Goal: Task Accomplishment & Management: Manage account settings

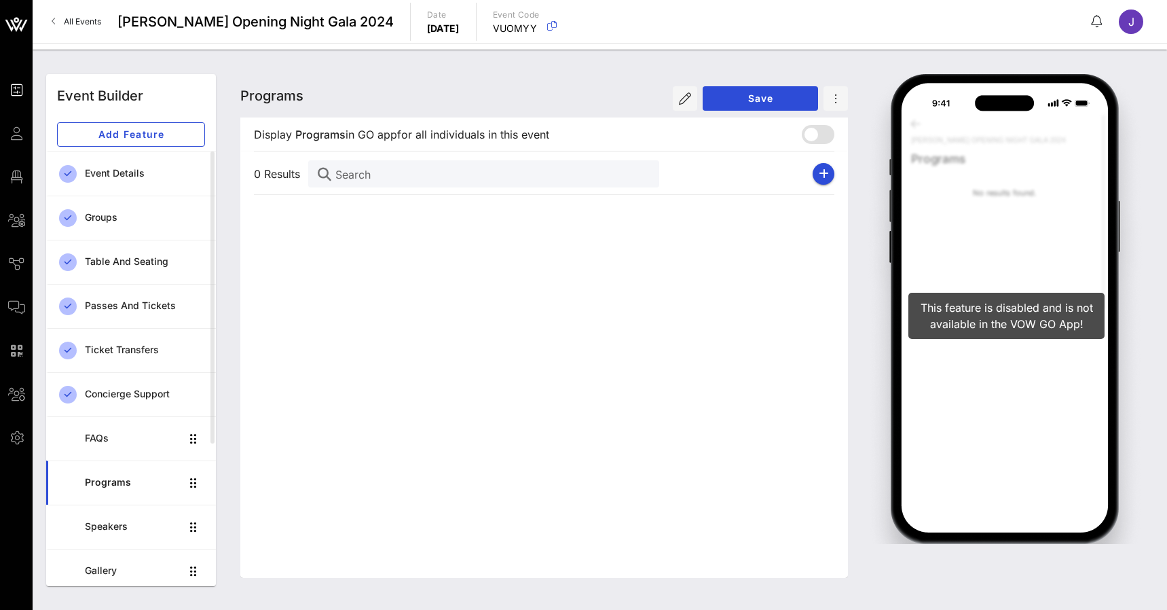
drag, startPoint x: 0, startPoint y: 0, endPoint x: 97, endPoint y: 20, distance: 99.0
click at [97, 20] on span "All Events" at bounding box center [82, 21] width 37 height 10
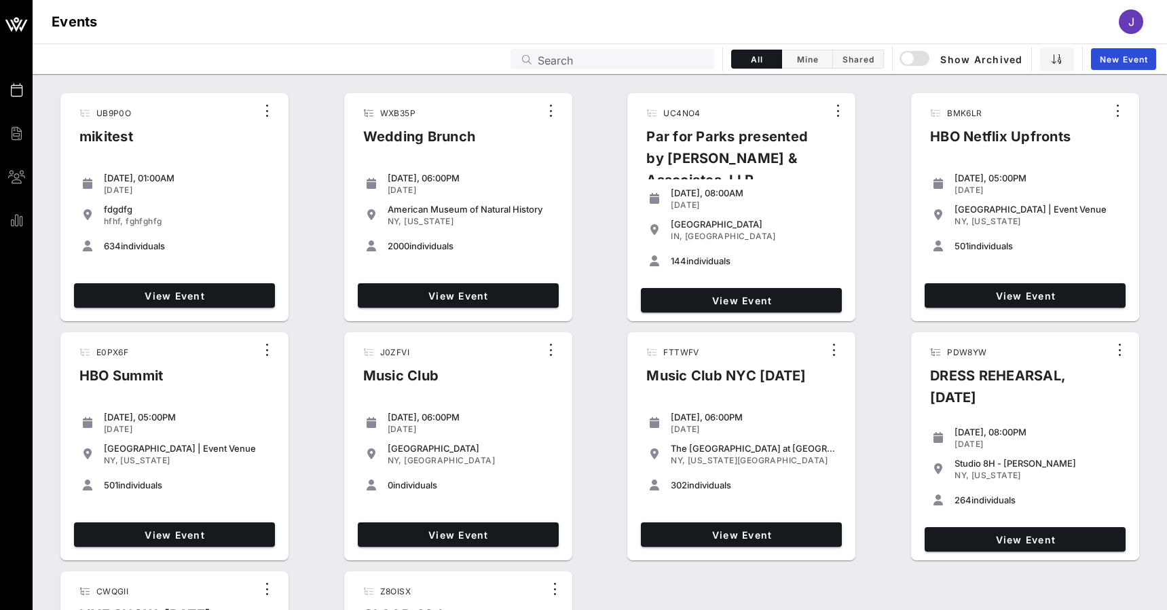
click at [568, 62] on input "Search" at bounding box center [622, 59] width 168 height 18
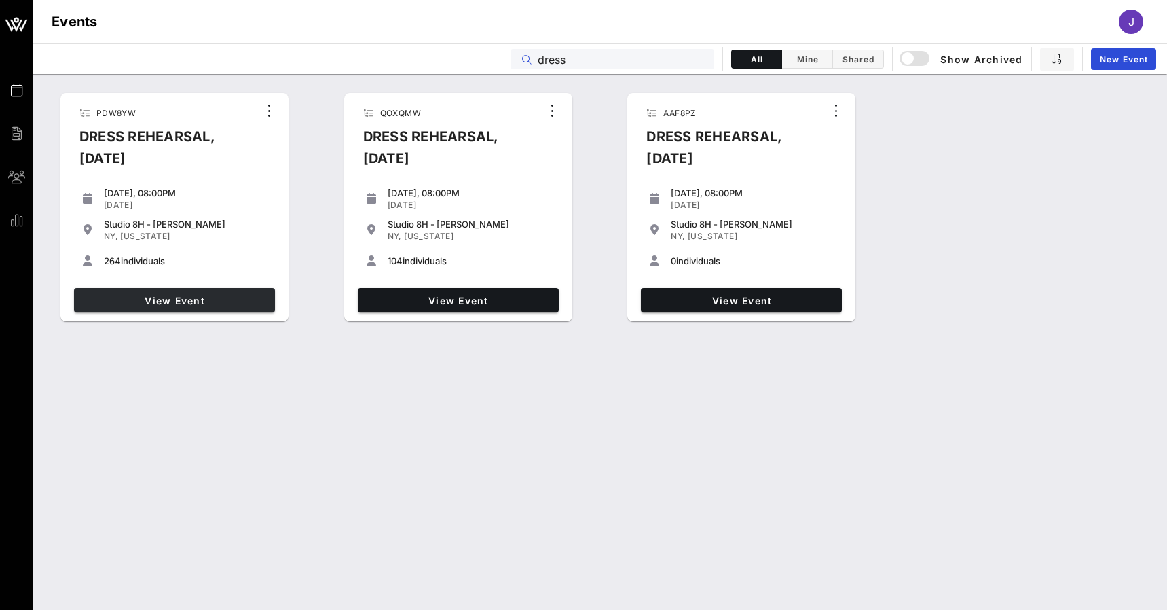
type input "dress"
click at [188, 297] on span "View Event" at bounding box center [174, 301] width 190 height 12
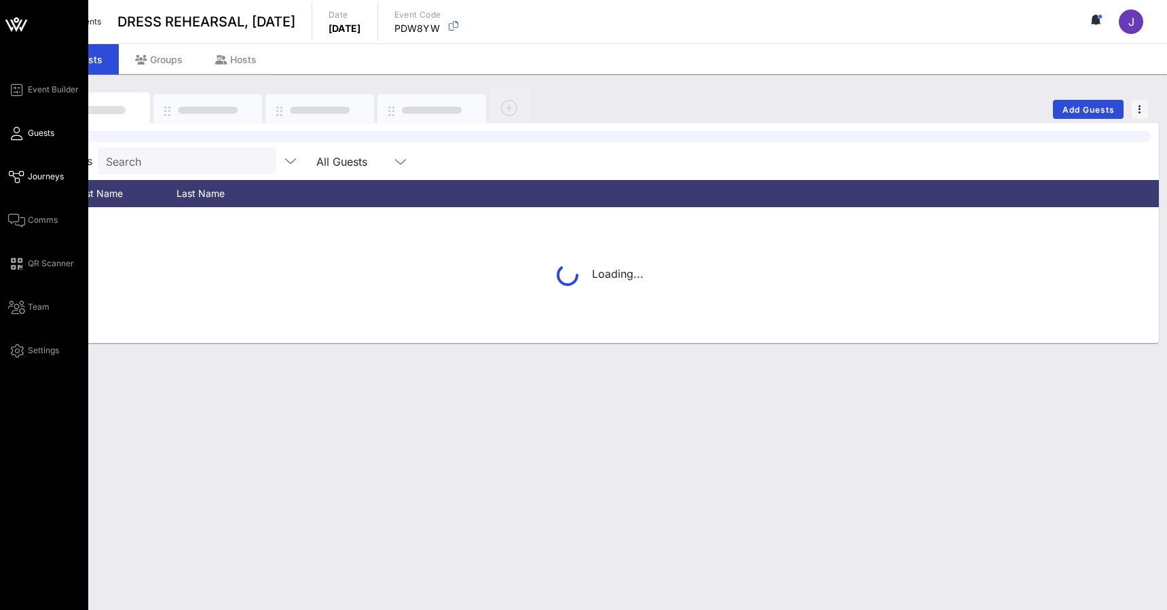
click at [21, 176] on icon at bounding box center [16, 177] width 17 height 2
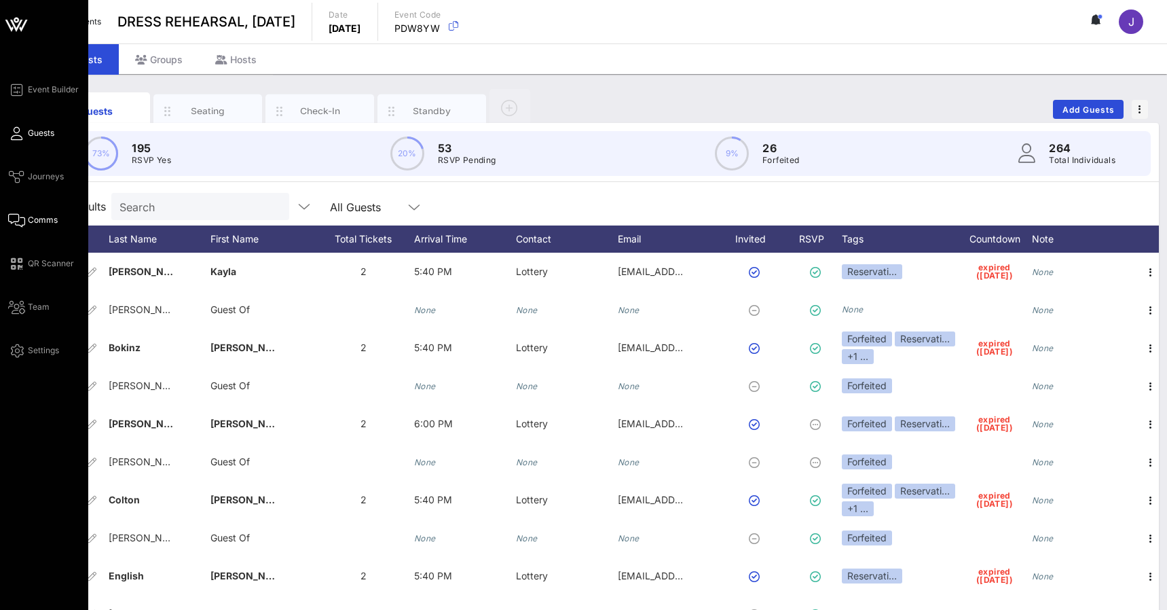
click at [18, 219] on icon at bounding box center [16, 220] width 17 height 2
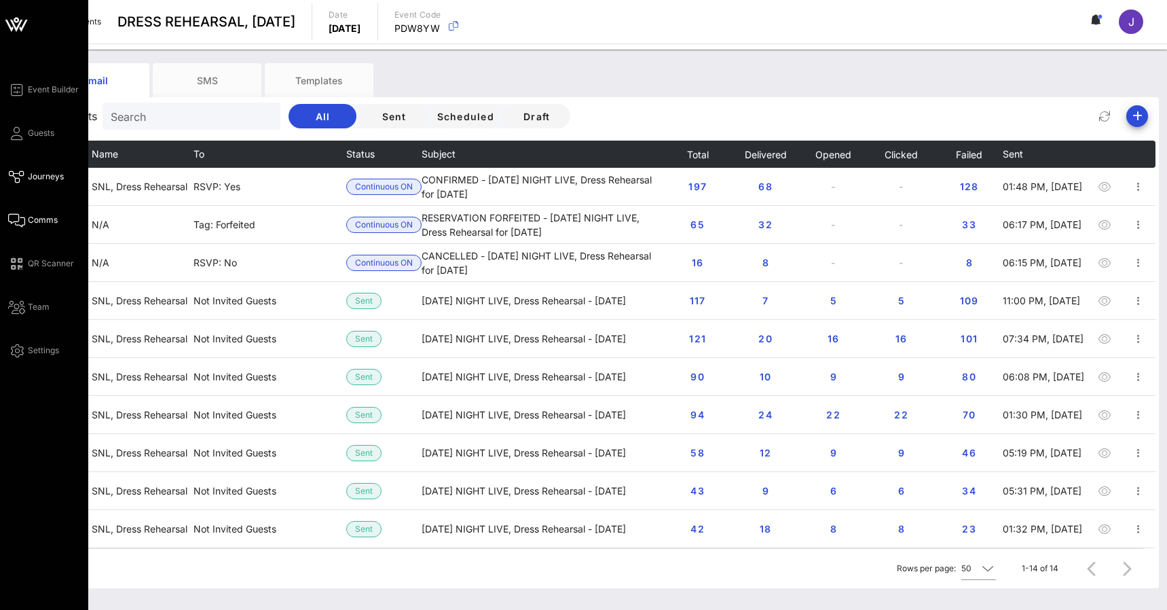
click at [21, 178] on icon at bounding box center [16, 177] width 17 height 2
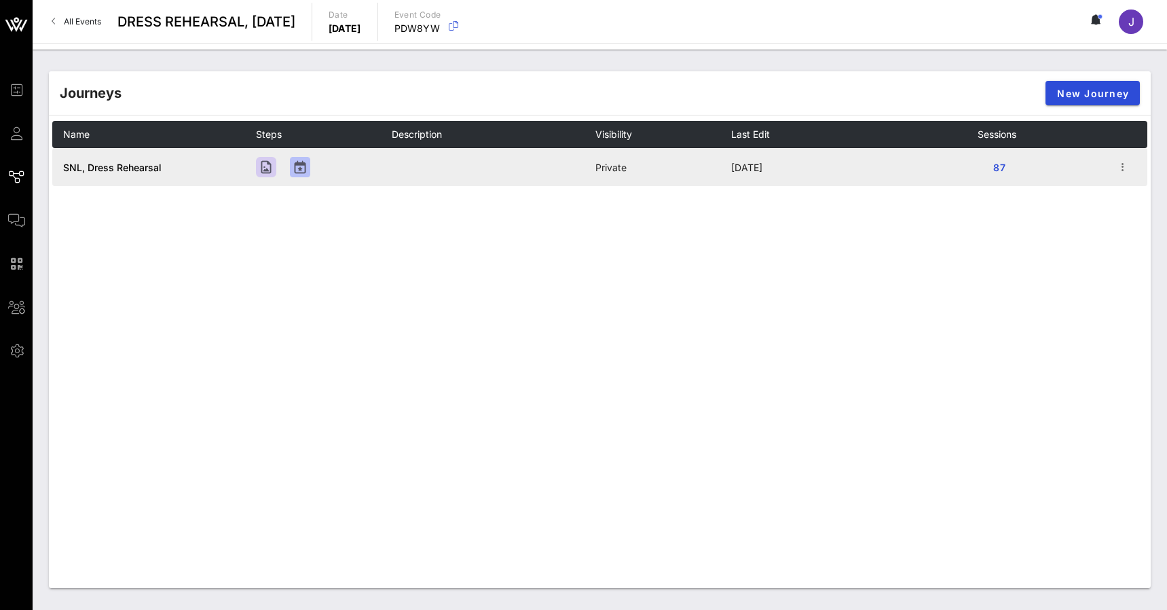
click at [121, 166] on span "SNL, Dress Rehearsal" at bounding box center [112, 168] width 98 height 12
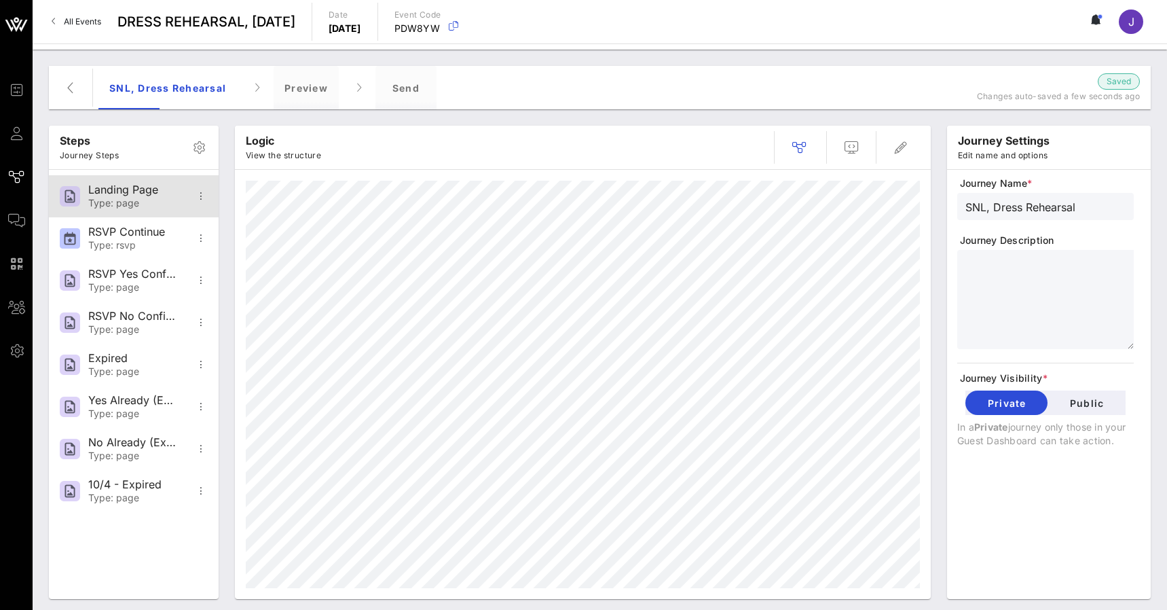
click at [131, 205] on div "Type: page" at bounding box center [133, 204] width 90 height 12
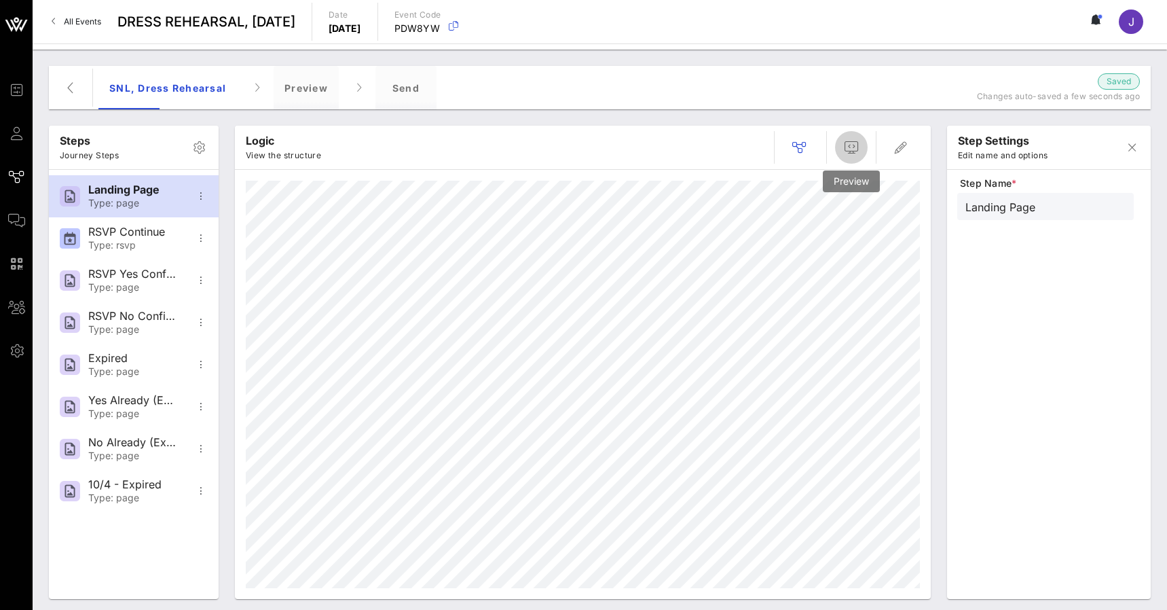
click at [848, 142] on icon "button" at bounding box center [851, 147] width 16 height 16
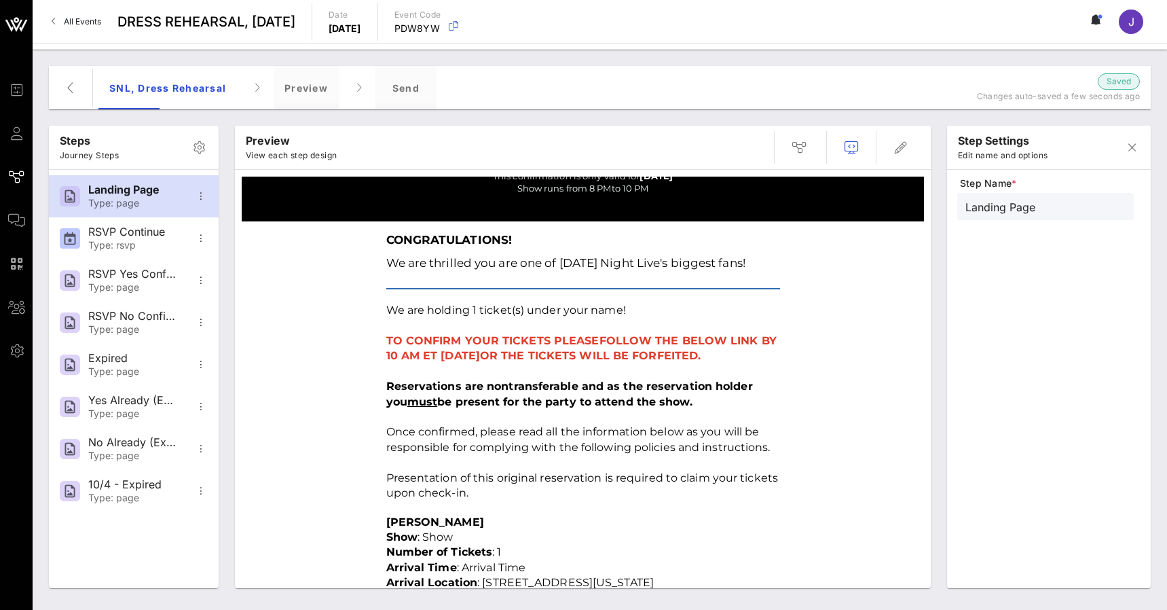
scroll to position [225, 0]
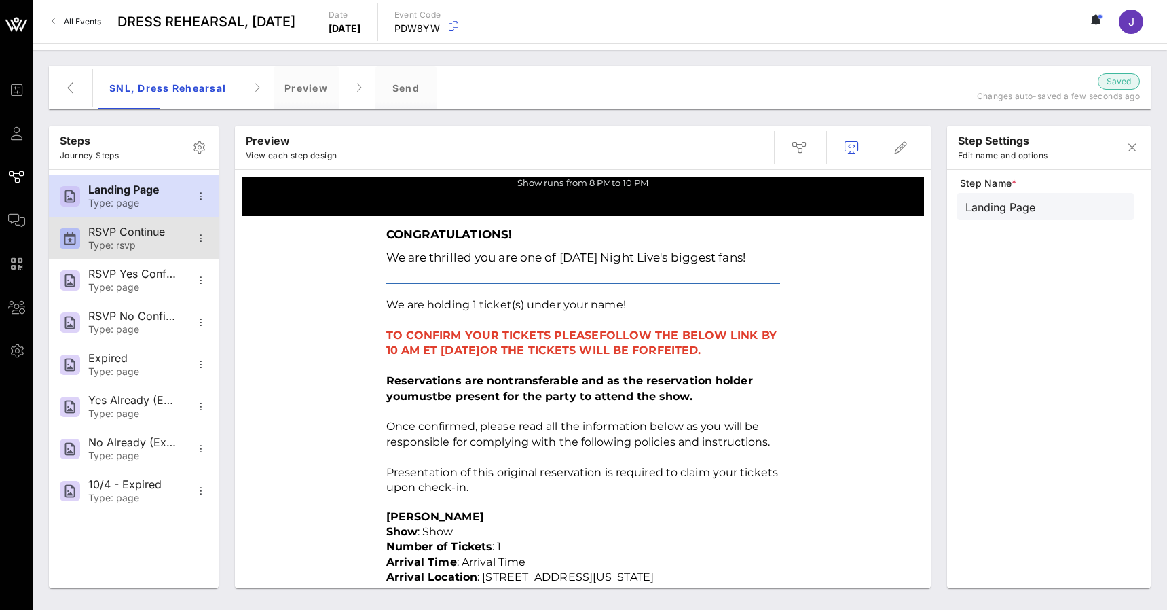
click at [149, 242] on div "Type: rsvp" at bounding box center [133, 246] width 90 height 12
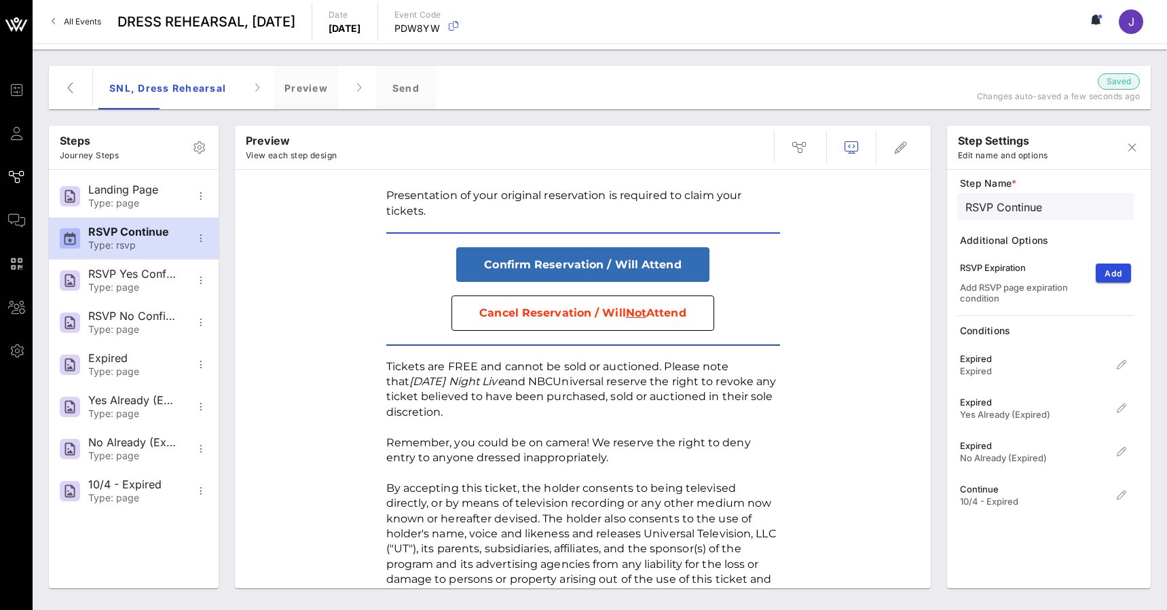
scroll to position [451, 0]
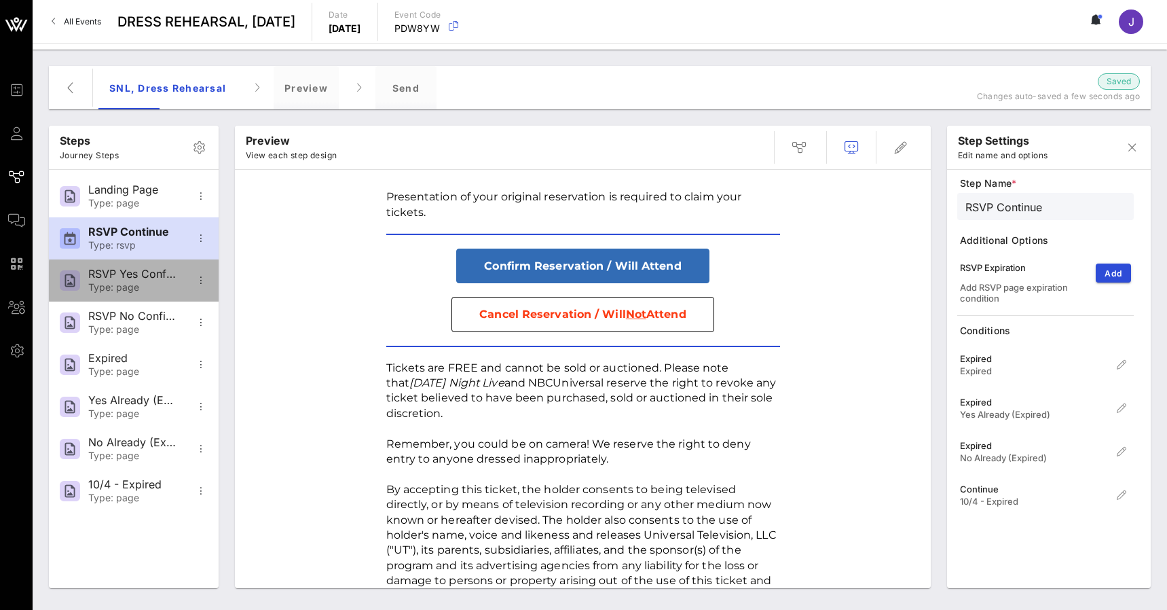
click at [117, 275] on div "RSVP Yes Confirmation" at bounding box center [133, 273] width 90 height 13
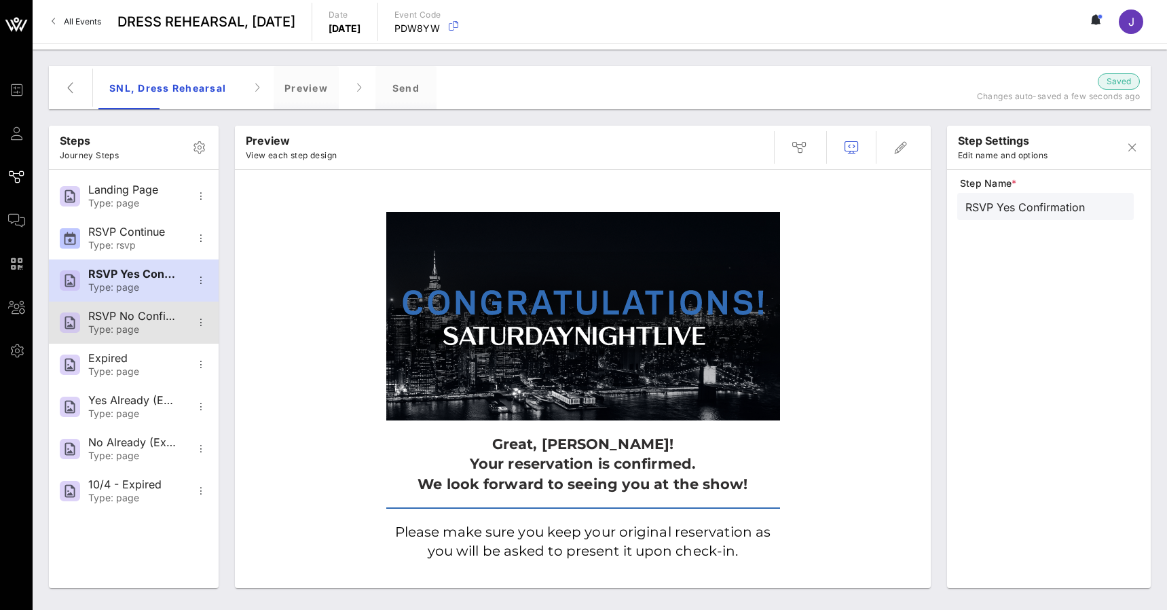
click at [117, 322] on div "RSVP No Confirmation" at bounding box center [133, 316] width 90 height 13
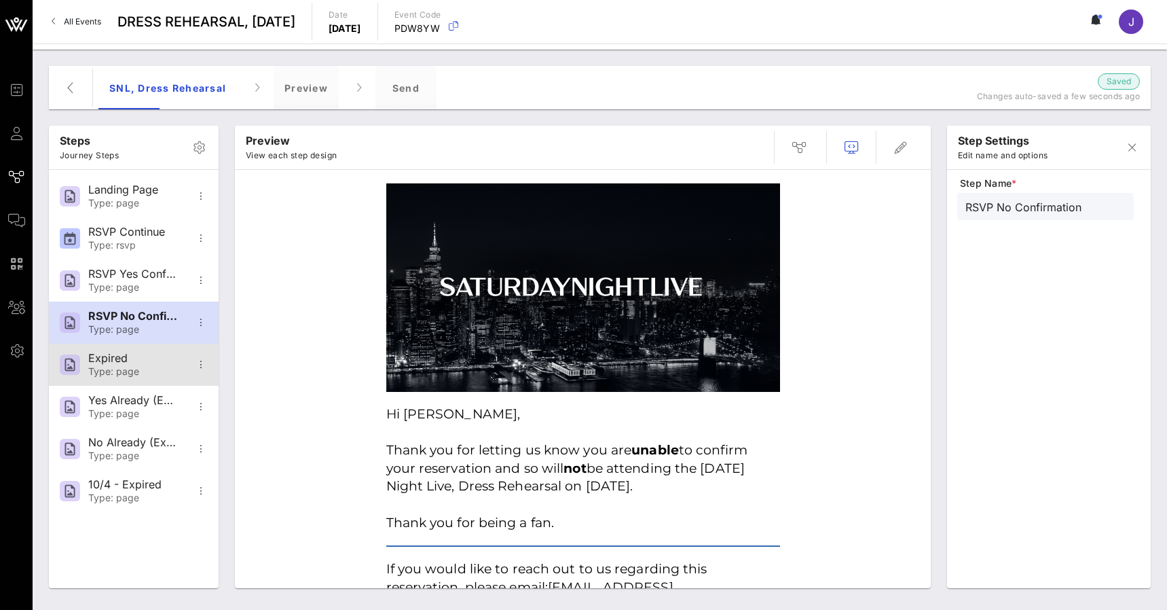
click at [111, 372] on div "Type: page" at bounding box center [133, 372] width 90 height 12
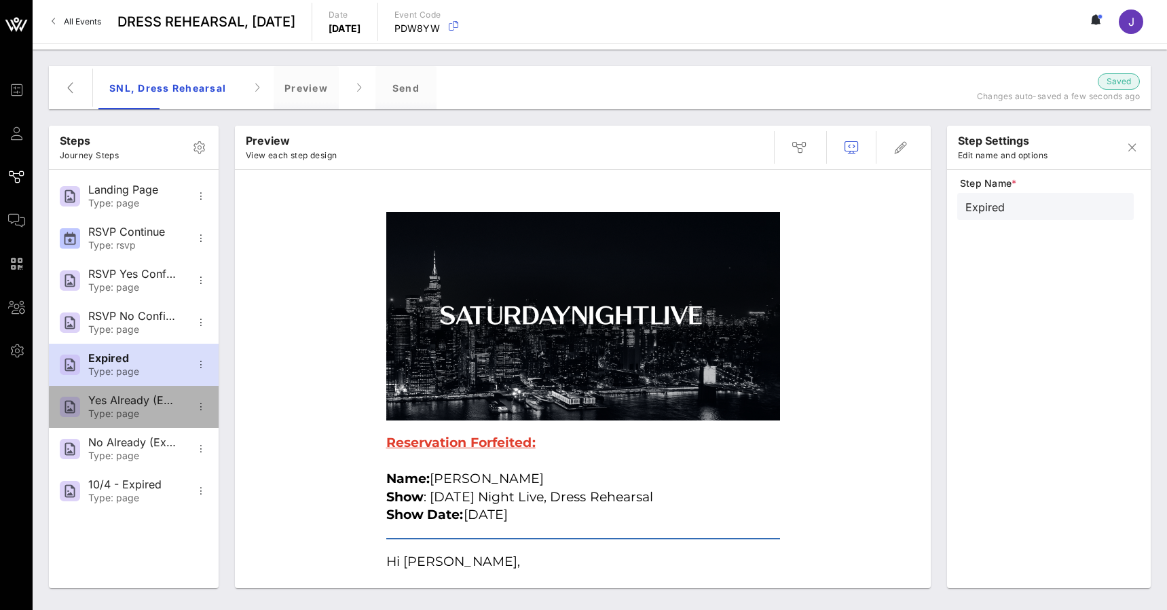
click at [117, 417] on div "Type: page" at bounding box center [133, 414] width 90 height 12
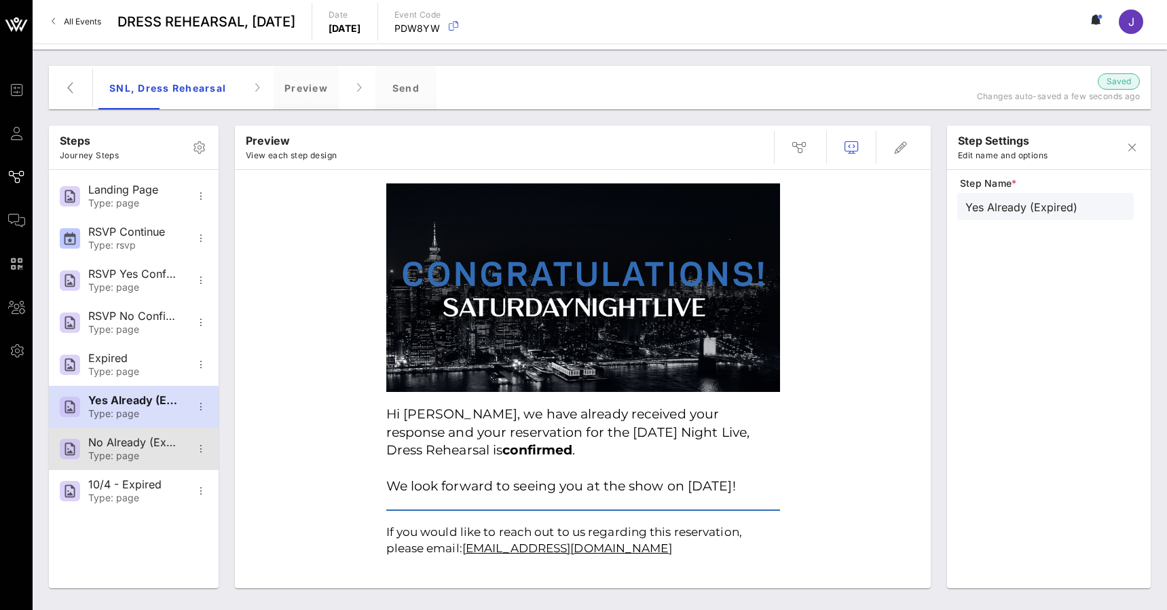
click at [118, 447] on div "No Already (Expired)" at bounding box center [133, 442] width 90 height 13
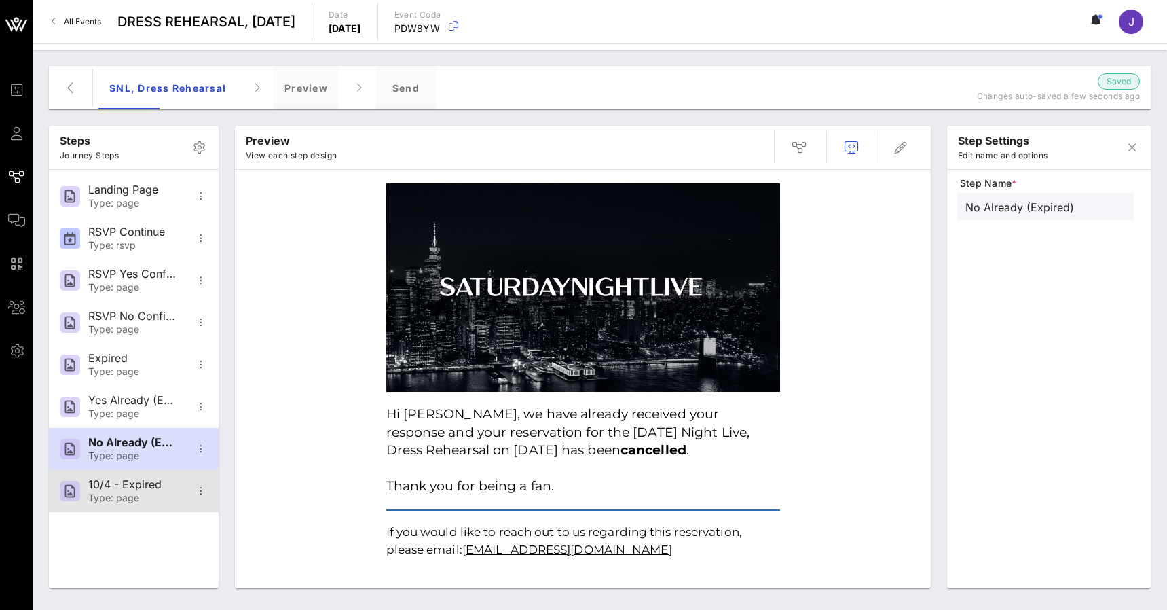
click at [113, 477] on div "10/4 - Expired Type: page" at bounding box center [133, 491] width 90 height 42
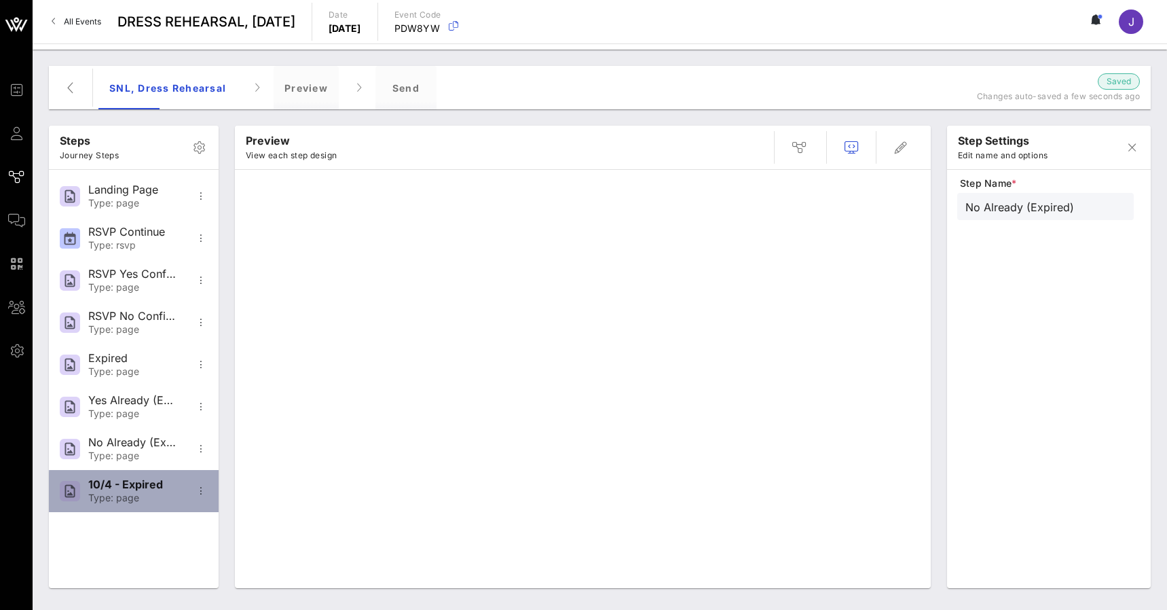
type input "10/4 - Expired"
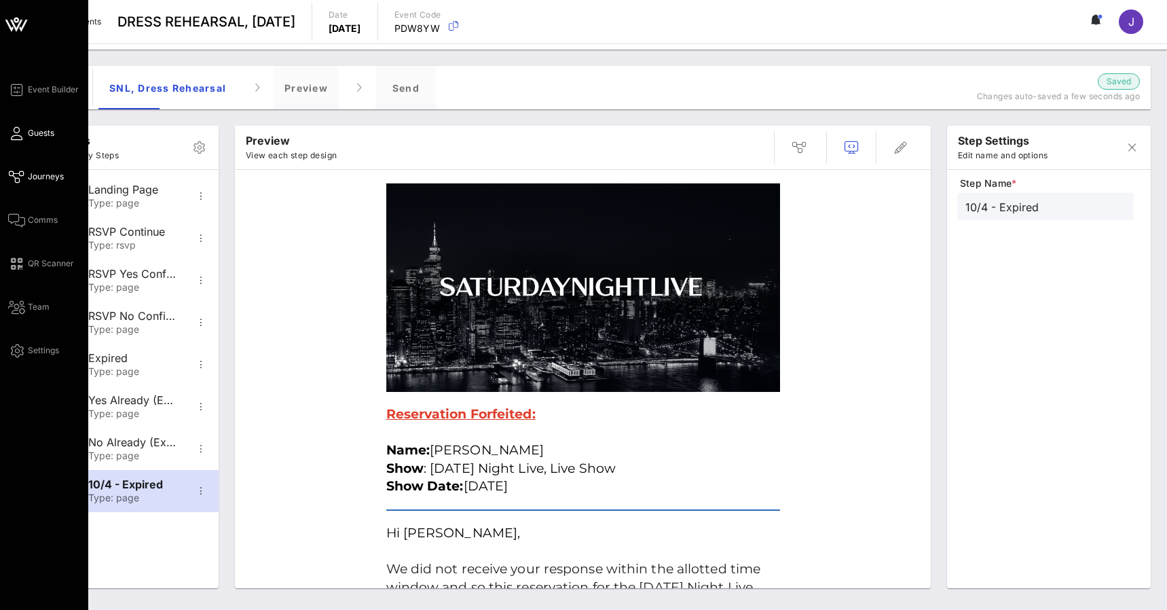
click at [22, 134] on icon at bounding box center [16, 133] width 17 height 2
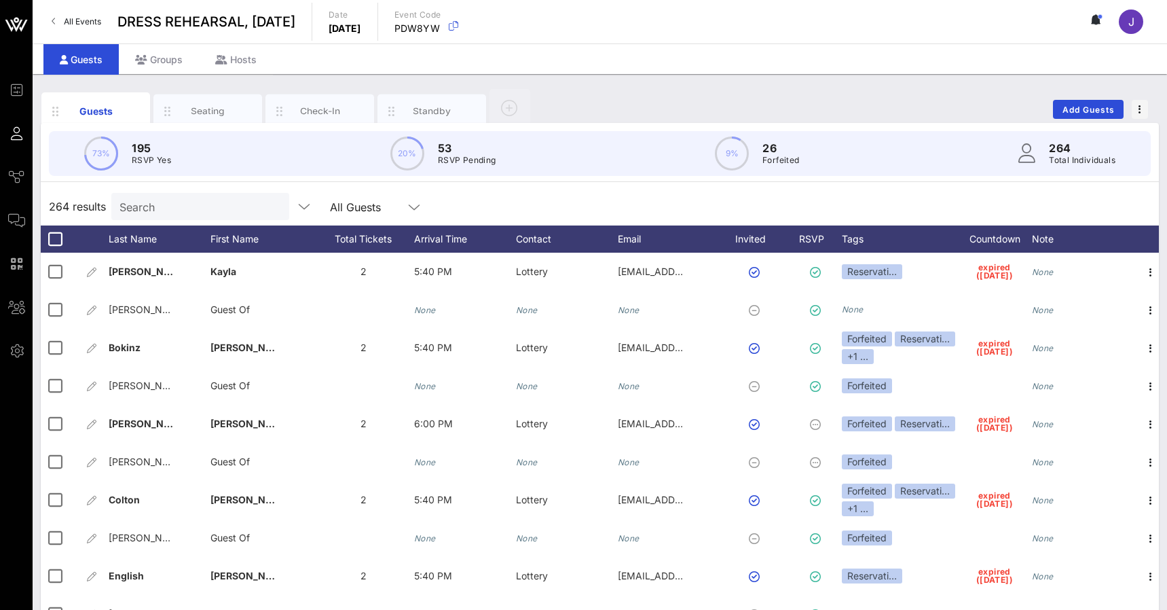
click at [16, 90] on icon at bounding box center [16, 90] width 17 height 2
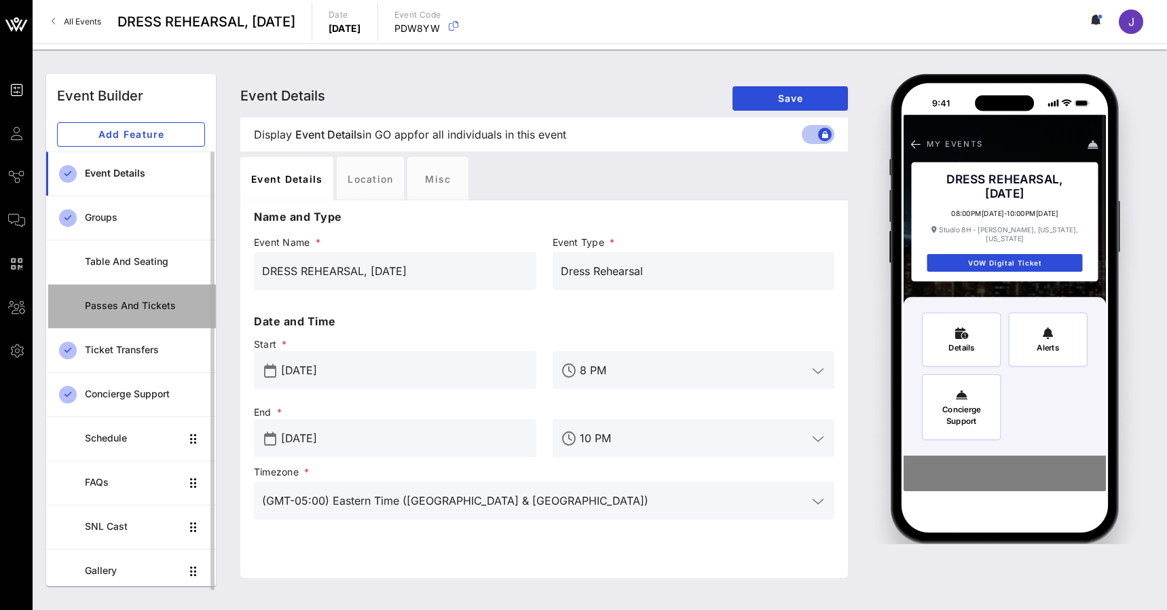
click at [151, 301] on div "Passes and Tickets" at bounding box center [145, 306] width 120 height 12
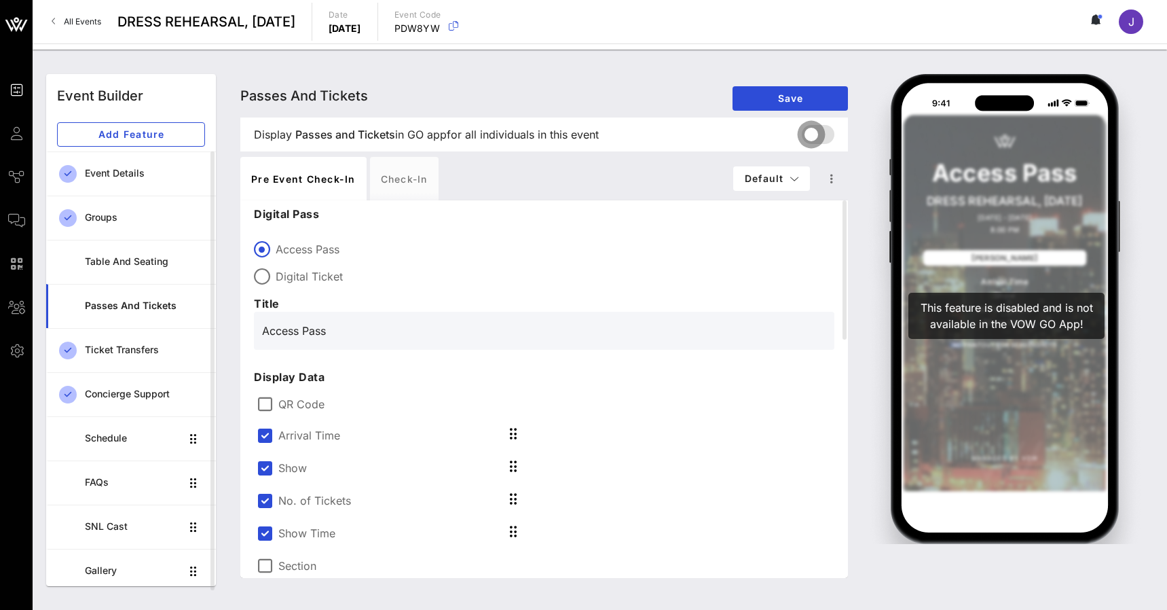
click at [815, 128] on div at bounding box center [811, 134] width 23 height 23
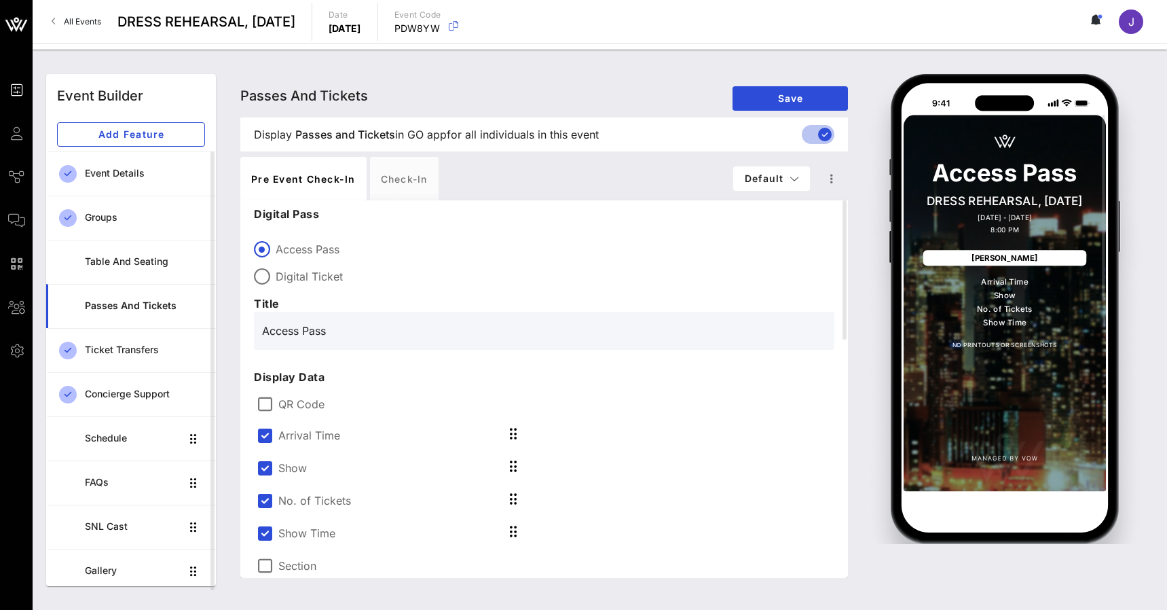
drag, startPoint x: 981, startPoint y: 61, endPoint x: 1095, endPoint y: 20, distance: 121.3
click at [1095, 20] on icon at bounding box center [1093, 20] width 3 height 8
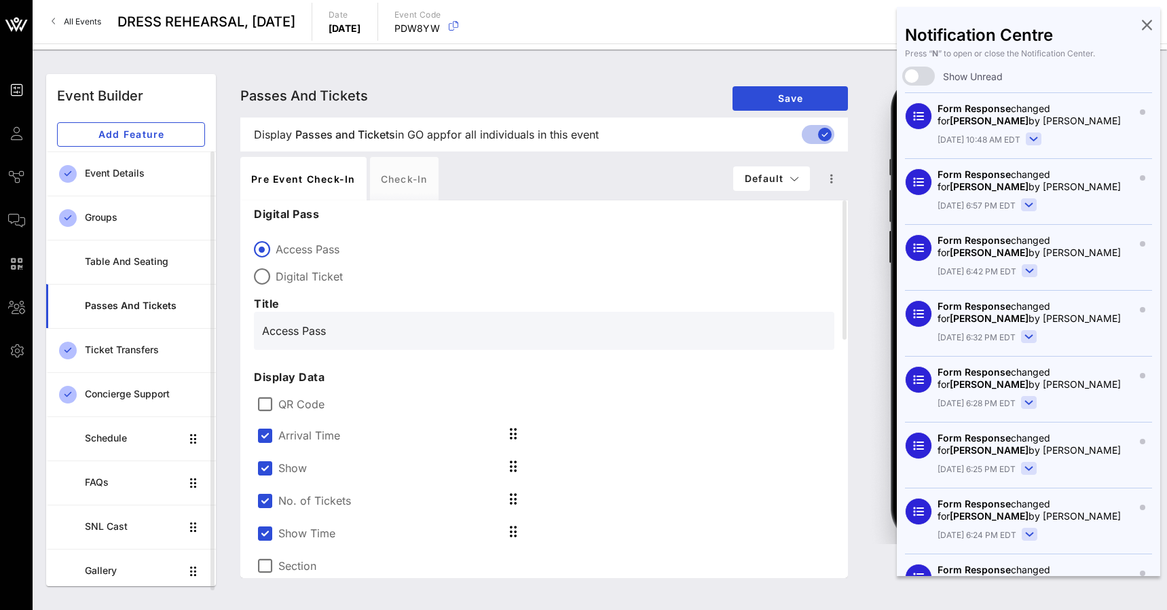
click at [1150, 23] on icon at bounding box center [1147, 24] width 10 height 3
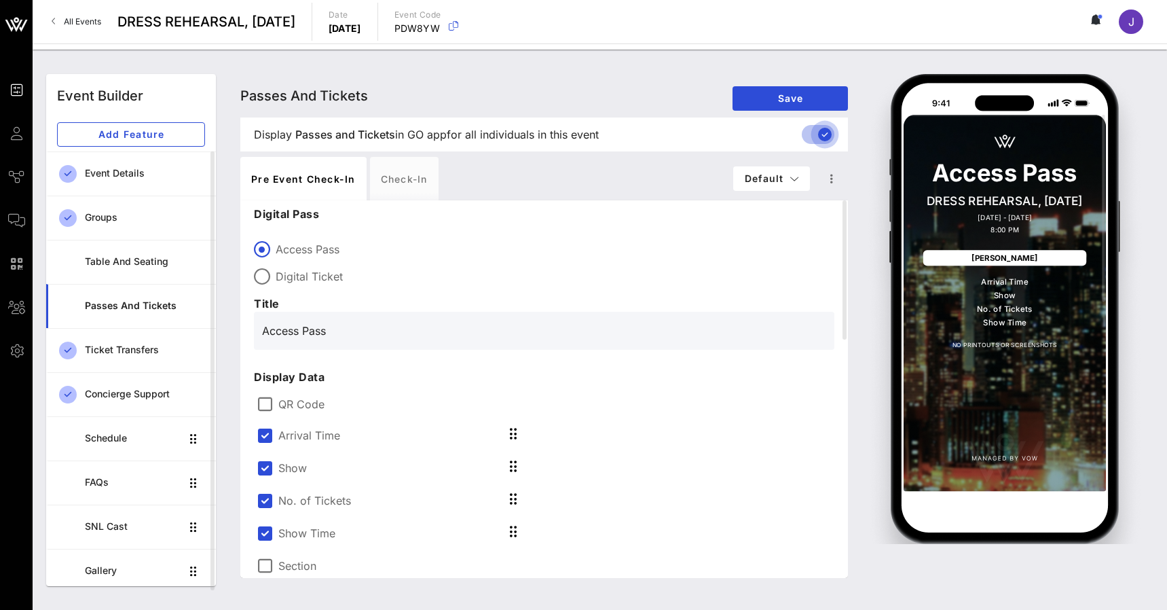
click at [823, 134] on div at bounding box center [824, 134] width 23 height 23
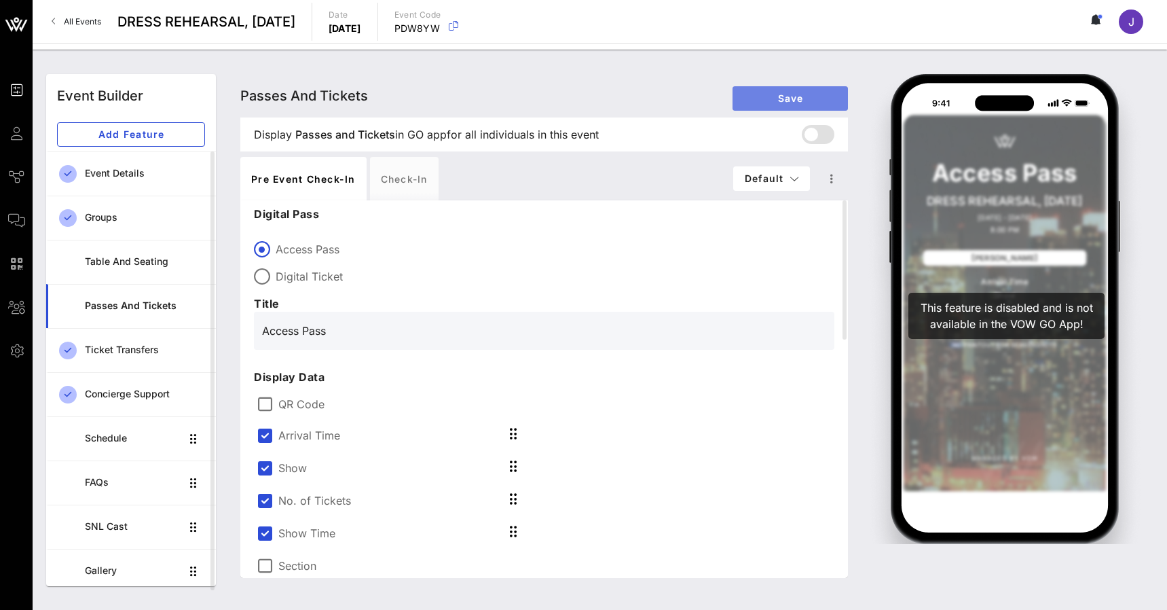
click at [806, 94] on span "Save" at bounding box center [790, 98] width 94 height 12
